Goal: Check status: Check status

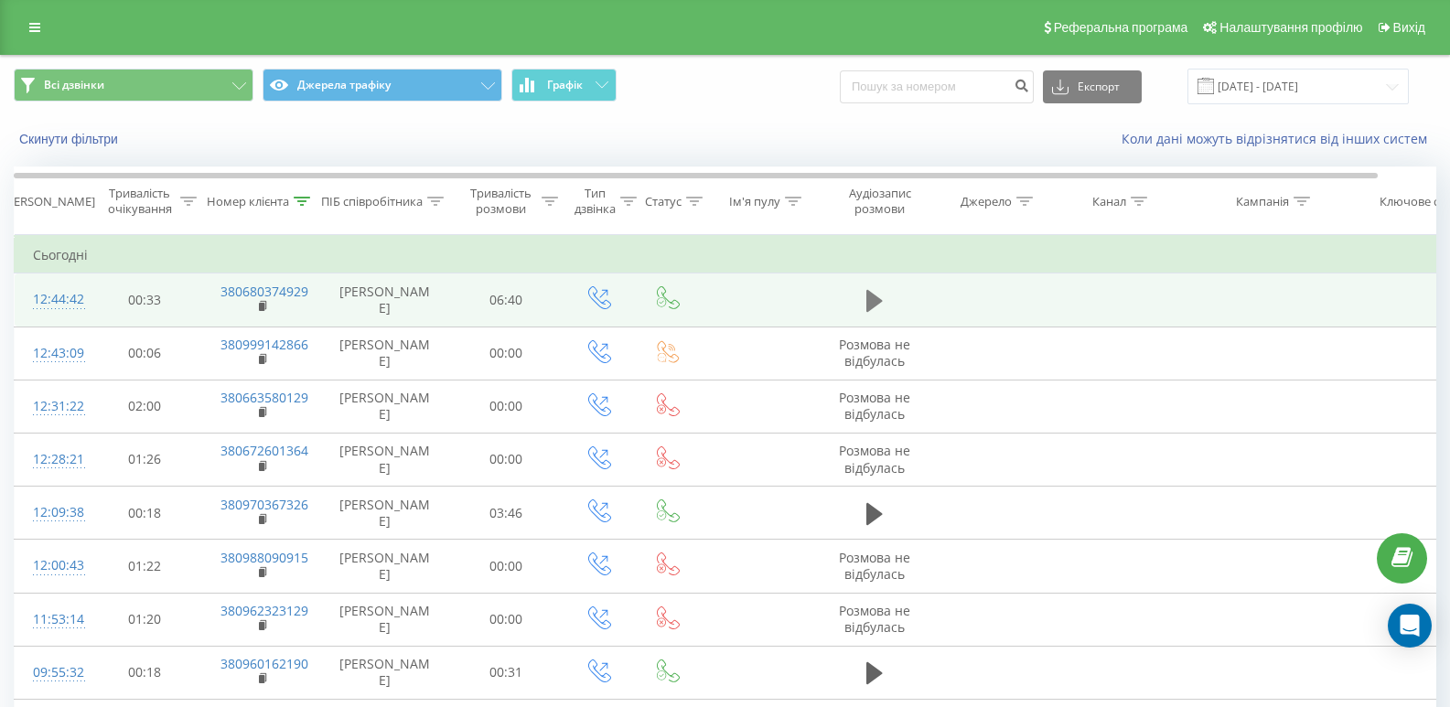
click at [875, 308] on icon at bounding box center [874, 301] width 16 height 26
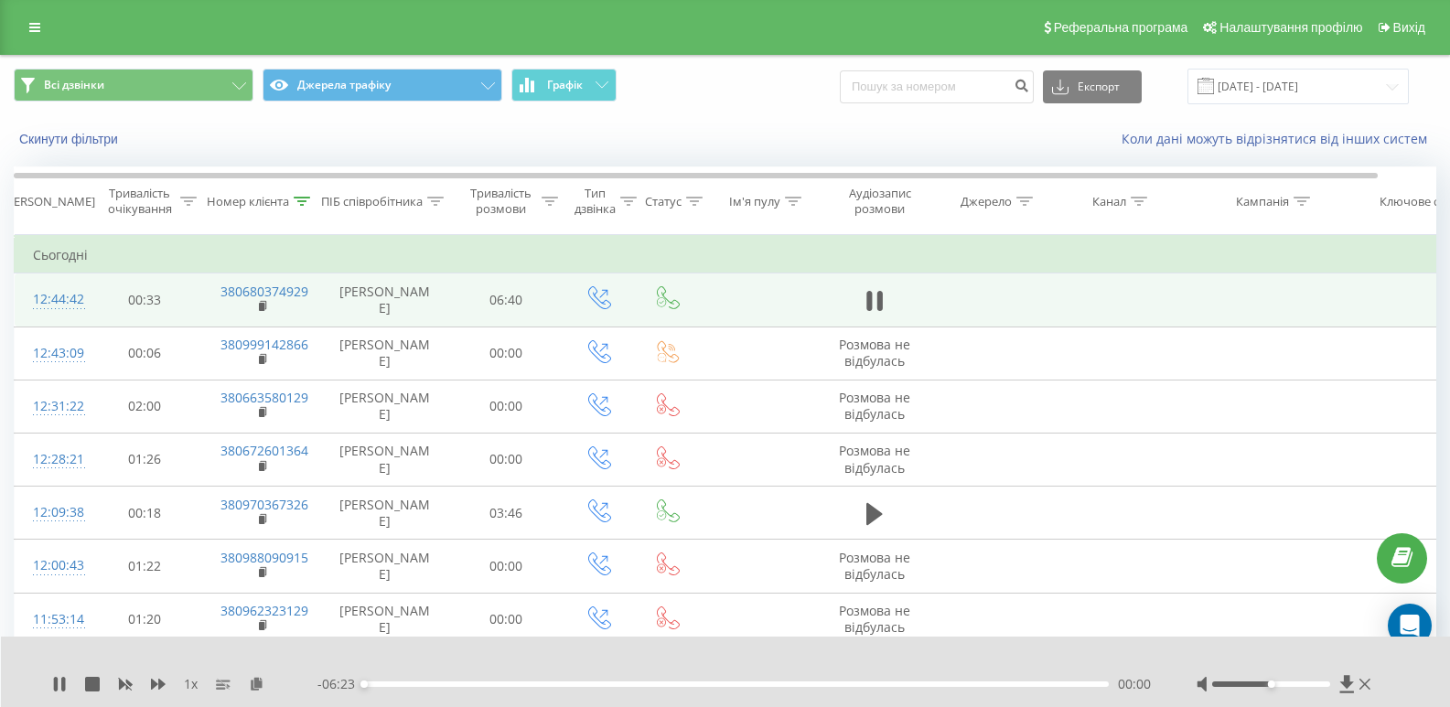
click at [450, 684] on div "00:00" at bounding box center [736, 684] width 745 height 5
click at [517, 684] on div "01:18" at bounding box center [736, 684] width 745 height 5
click at [48, 681] on div "1 x - 03:13 03:09 03:09" at bounding box center [726, 672] width 1450 height 70
click at [50, 682] on div "1 x - 03:12 03:10 03:10" at bounding box center [726, 672] width 1450 height 70
click at [52, 683] on icon at bounding box center [59, 684] width 15 height 15
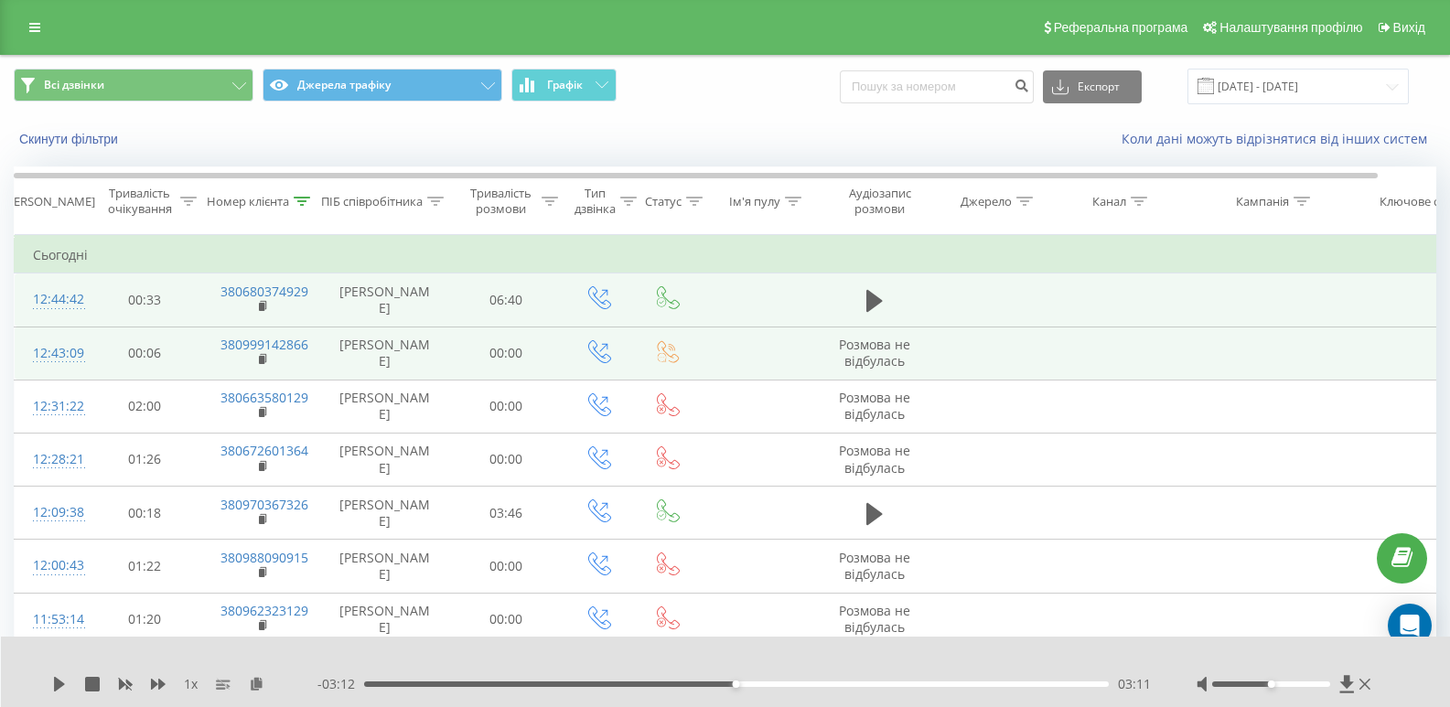
click at [857, 365] on span "Розмова не відбулась" at bounding box center [874, 353] width 71 height 34
click at [195, 362] on td "00:06" at bounding box center [145, 353] width 114 height 53
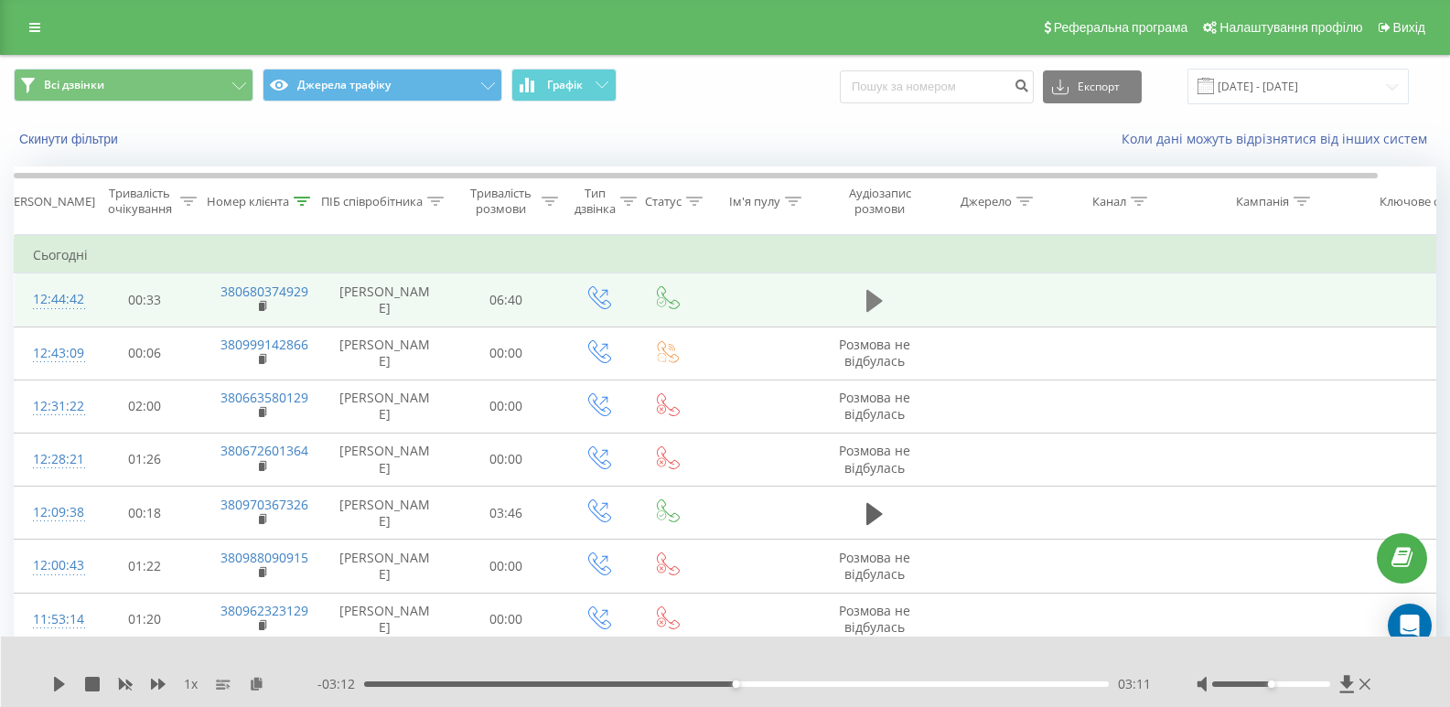
click at [878, 310] on icon at bounding box center [874, 301] width 16 height 26
click at [877, 309] on icon at bounding box center [878, 301] width 5 height 20
